Goal: Find specific page/section: Find specific page/section

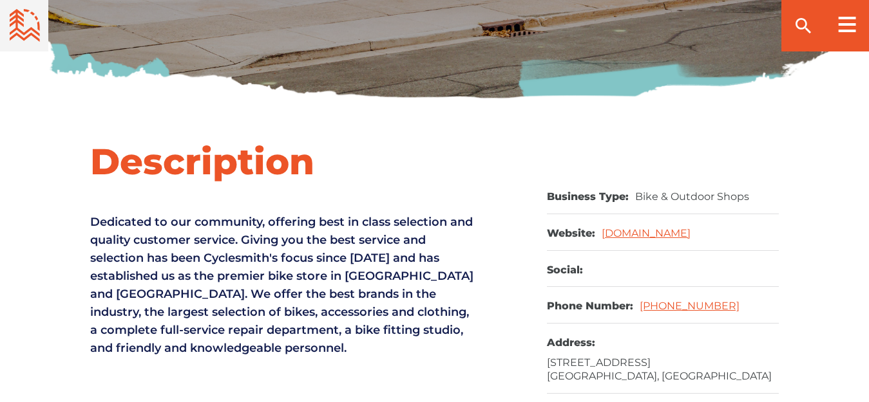
scroll to position [429, 0]
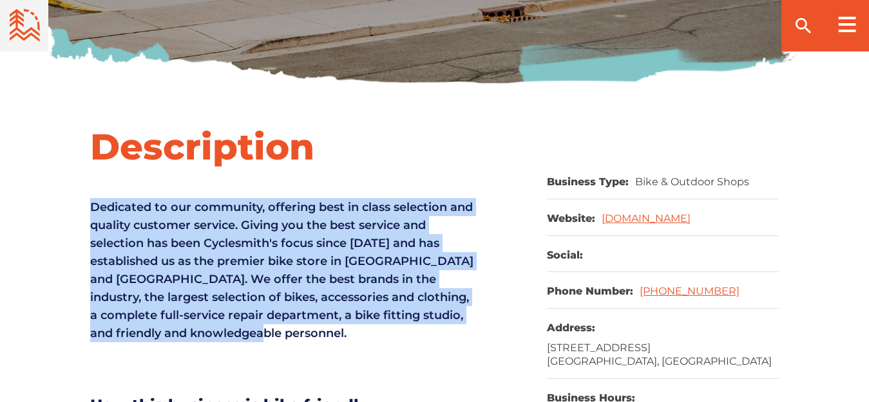
drag, startPoint x: 249, startPoint y: 338, endPoint x: 80, endPoint y: 209, distance: 212.1
click at [80, 209] on div "Description Dedicated to our community, offering best in class selection and qu…" at bounding box center [434, 337] width 869 height 426
copy p "Dedicated to our community, offering best in class selection and quality custom…"
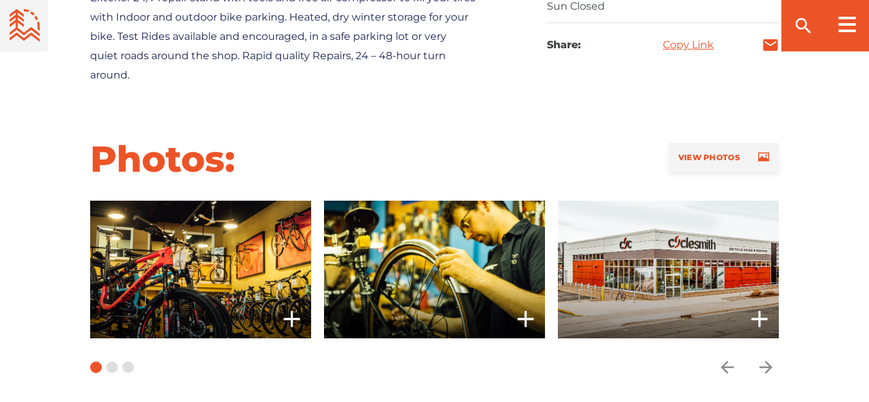
scroll to position [901, 0]
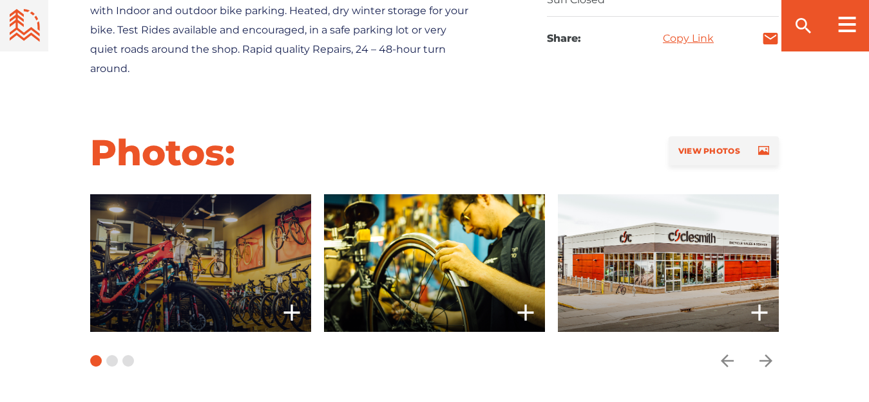
click at [179, 250] on span at bounding box center [200, 263] width 221 height 138
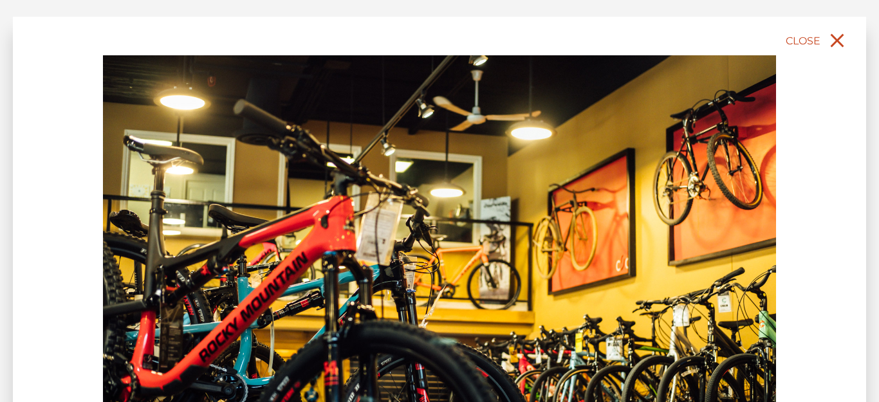
click at [838, 40] on icon "close" at bounding box center [838, 41] width 14 height 14
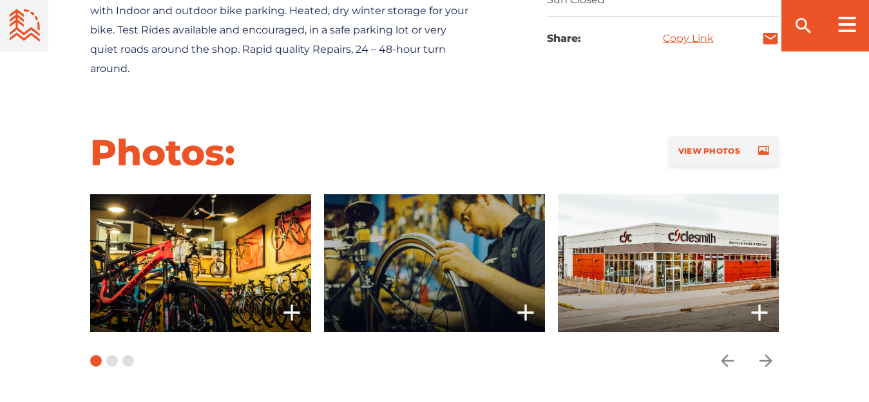
click at [469, 254] on span at bounding box center [434, 263] width 221 height 138
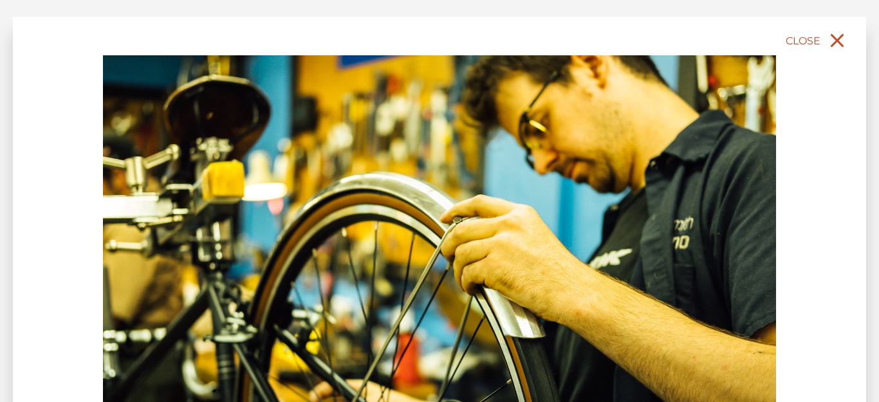
click at [838, 41] on icon "close" at bounding box center [838, 41] width 14 height 14
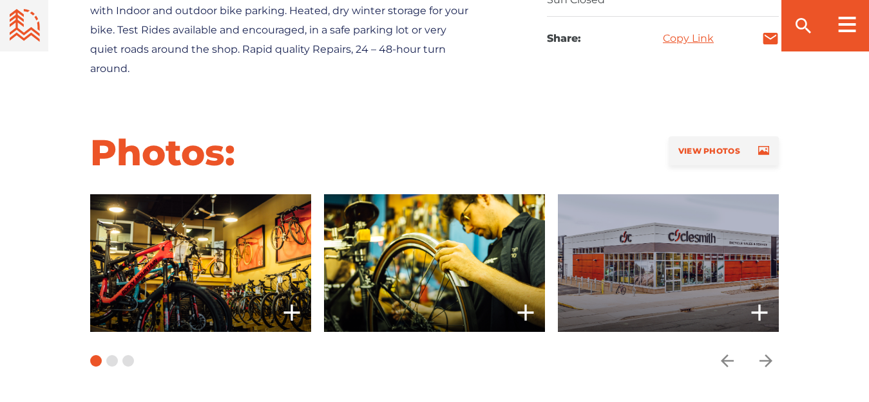
click at [675, 261] on span at bounding box center [668, 263] width 221 height 138
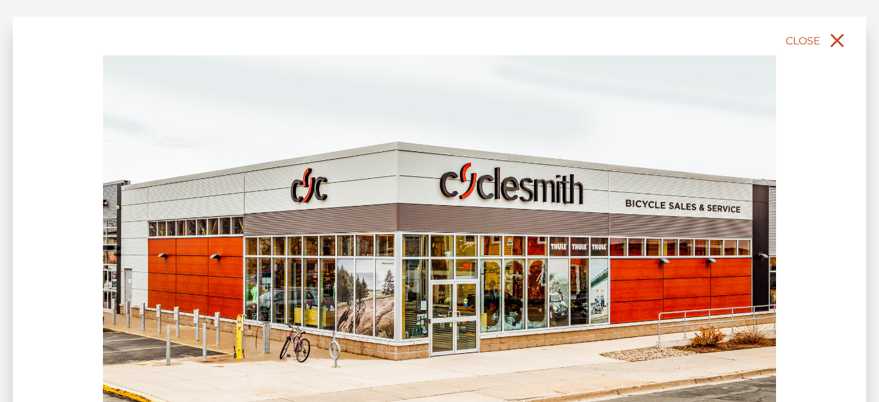
click at [841, 43] on icon "close" at bounding box center [838, 41] width 14 height 14
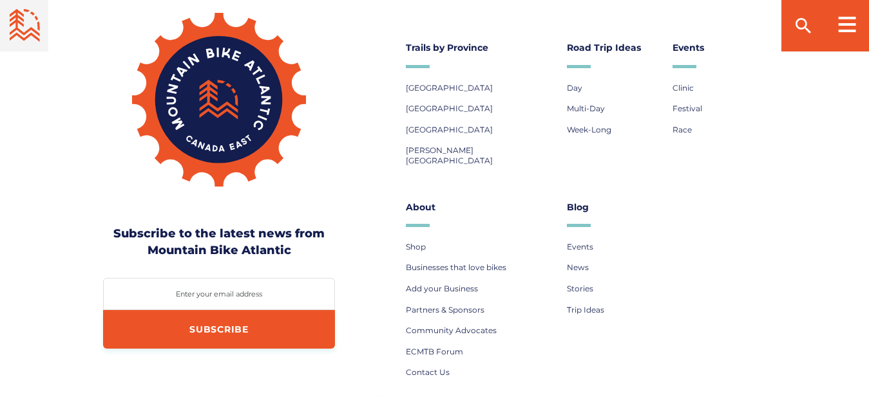
scroll to position [2768, 0]
